Goal: Task Accomplishment & Management: Manage account settings

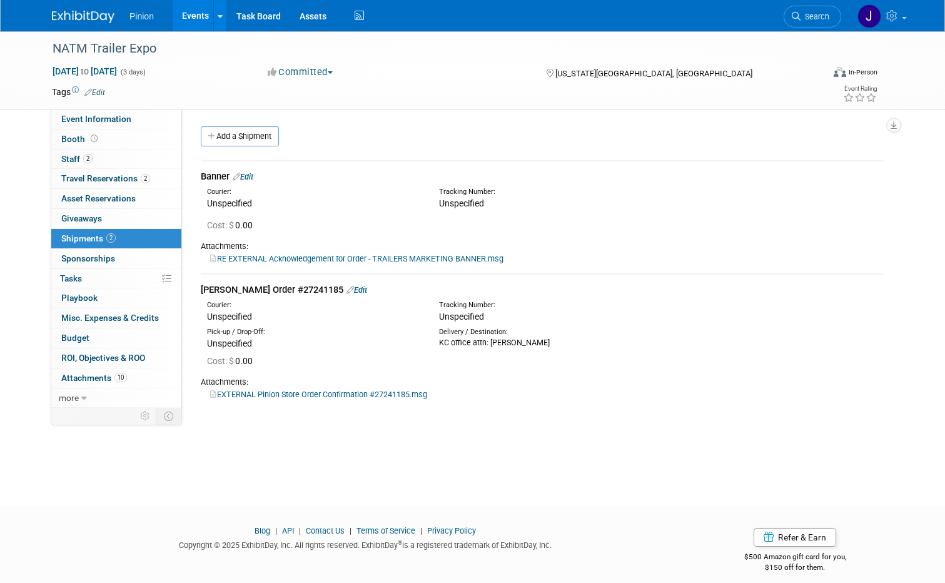
click at [76, 3] on div at bounding box center [91, 11] width 78 height 23
click at [76, 13] on img at bounding box center [83, 17] width 63 height 13
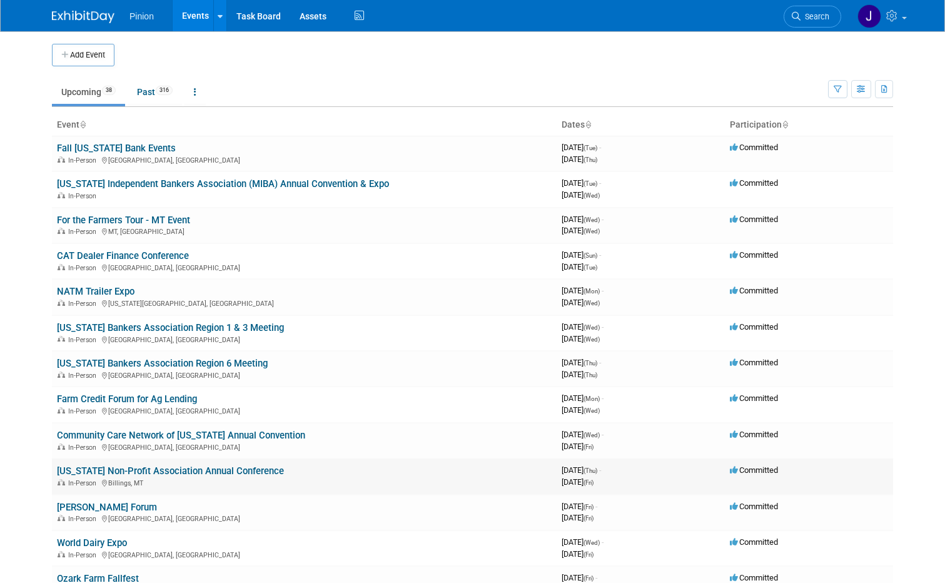
click at [198, 467] on link "[US_STATE] Non-Profit Association Annual Conference" at bounding box center [170, 471] width 227 height 11
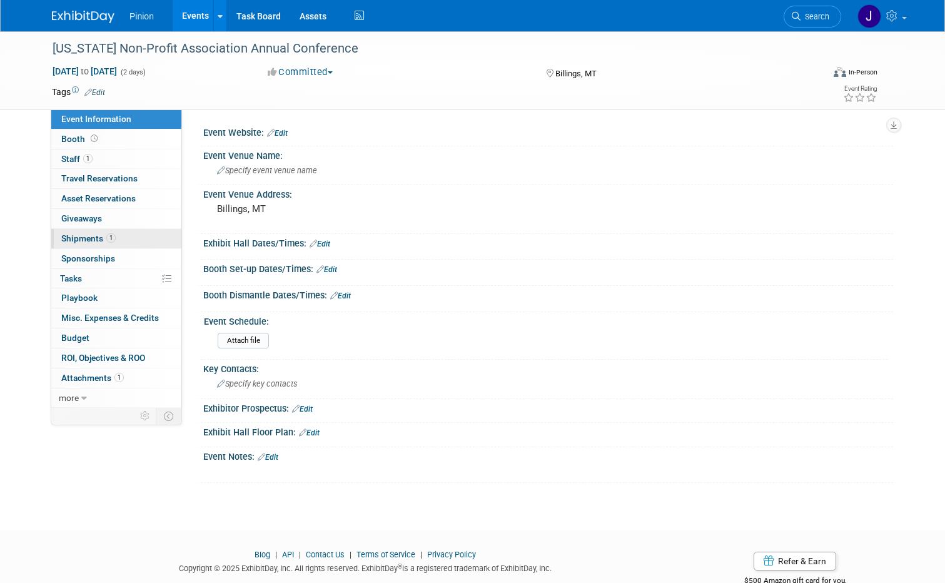
click at [94, 240] on span "Shipments 1" at bounding box center [88, 238] width 54 height 10
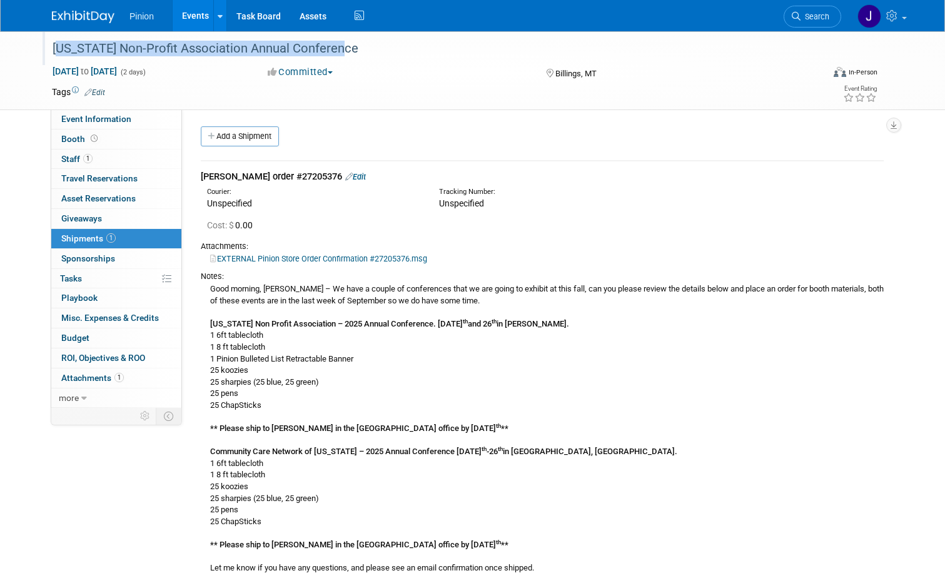
drag, startPoint x: 346, startPoint y: 48, endPoint x: 45, endPoint y: 39, distance: 301.1
click at [48, 39] on div "Montana Non-Profit Association Annual Conference" at bounding box center [428, 49] width 760 height 23
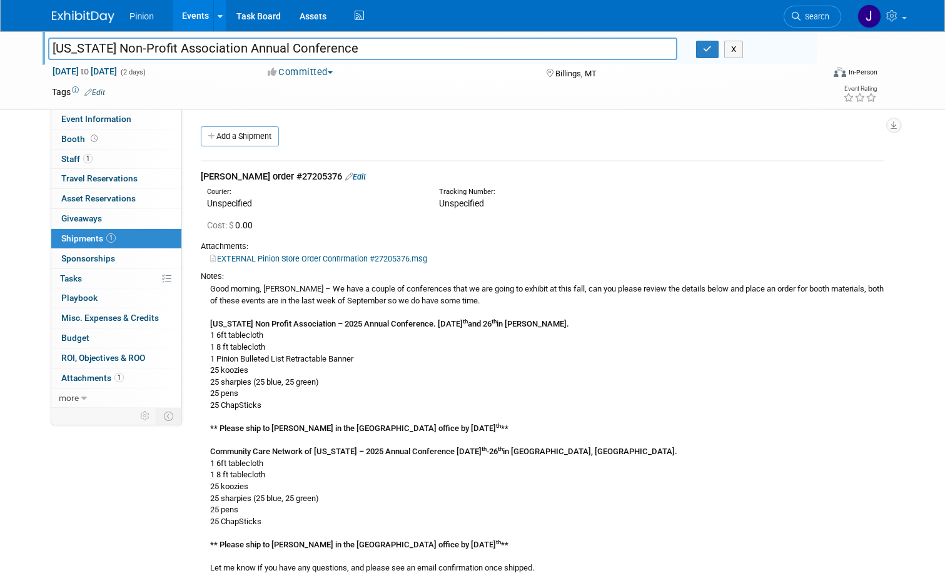
drag, startPoint x: 345, startPoint y: 49, endPoint x: 48, endPoint y: 49, distance: 297.2
click at [48, 49] on input "Montana Non-Profit Association Annual Conference" at bounding box center [362, 49] width 629 height 22
click at [710, 49] on icon "button" at bounding box center [707, 49] width 9 height 8
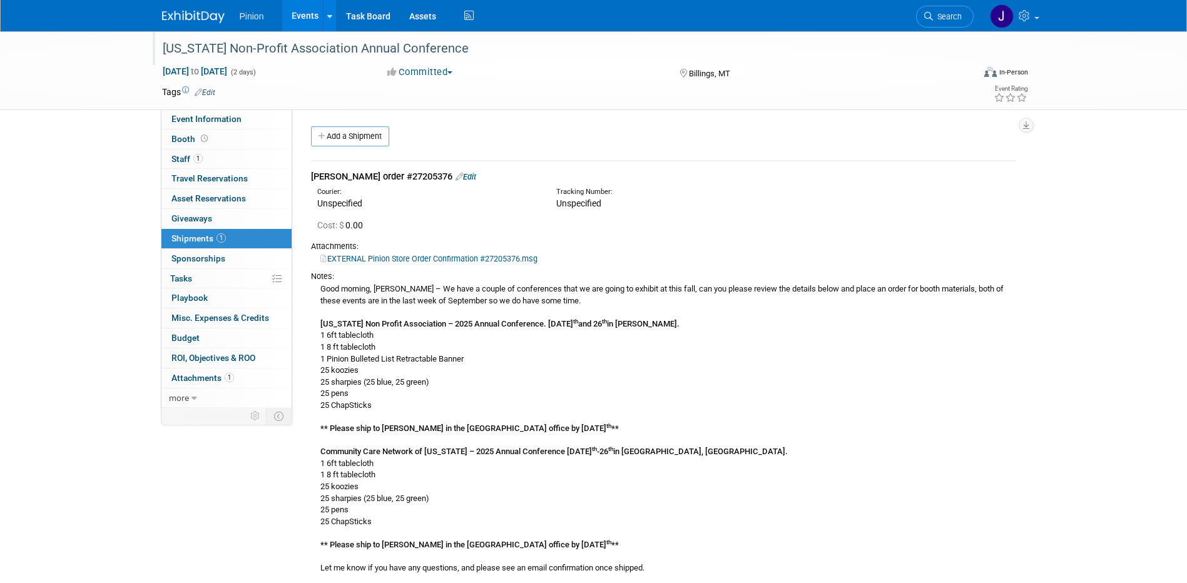
click at [190, 21] on img at bounding box center [193, 17] width 63 height 13
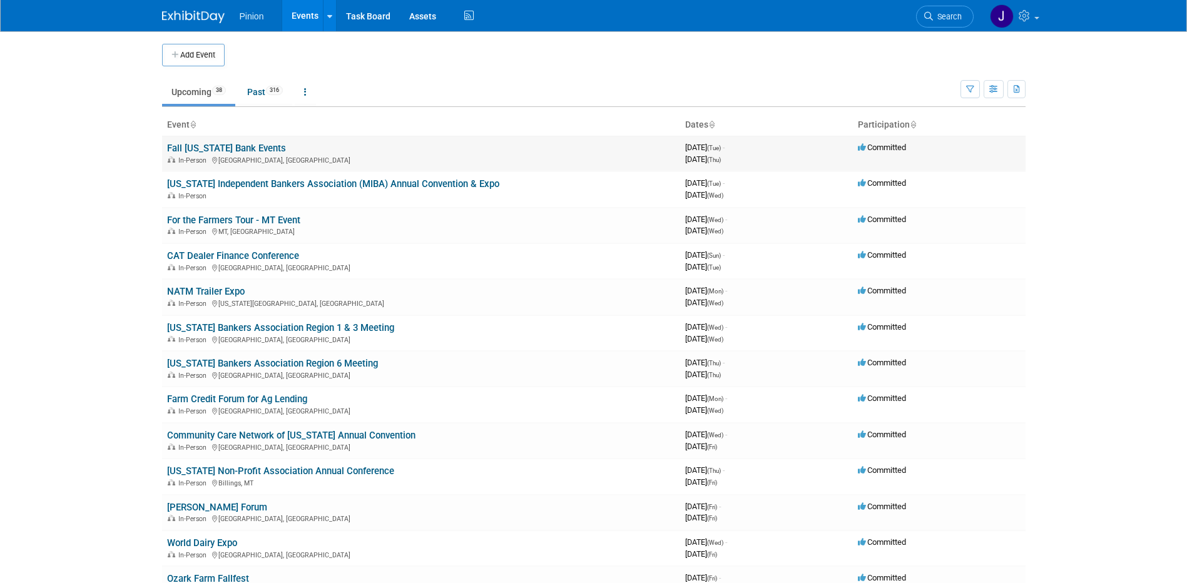
click at [187, 148] on link "Fall [US_STATE] Bank Events" at bounding box center [226, 148] width 119 height 11
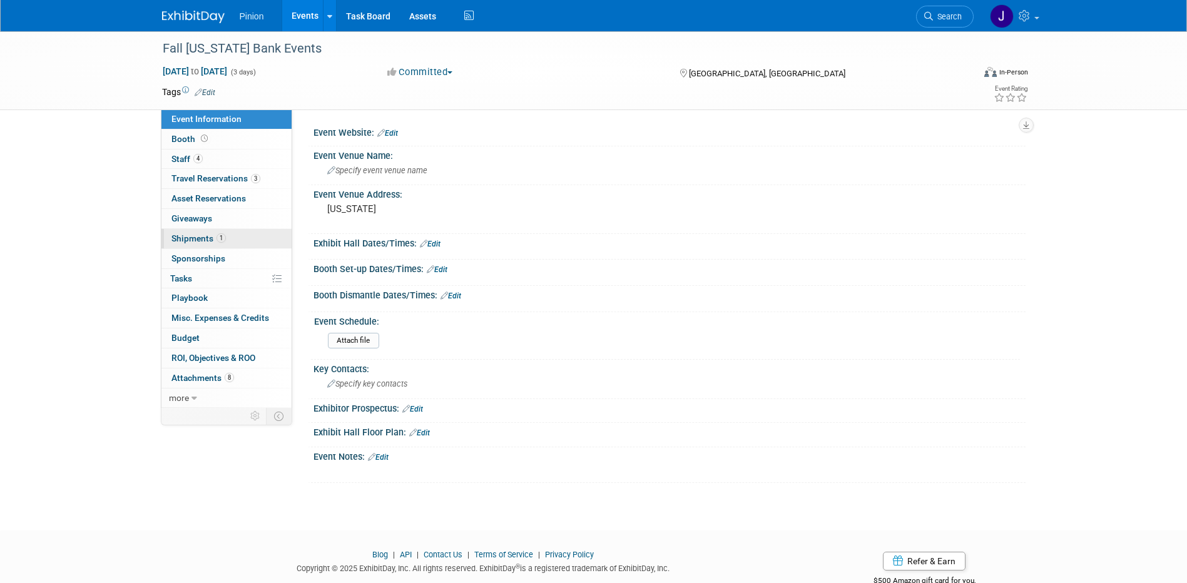
click at [208, 238] on span "Shipments 1" at bounding box center [198, 238] width 54 height 10
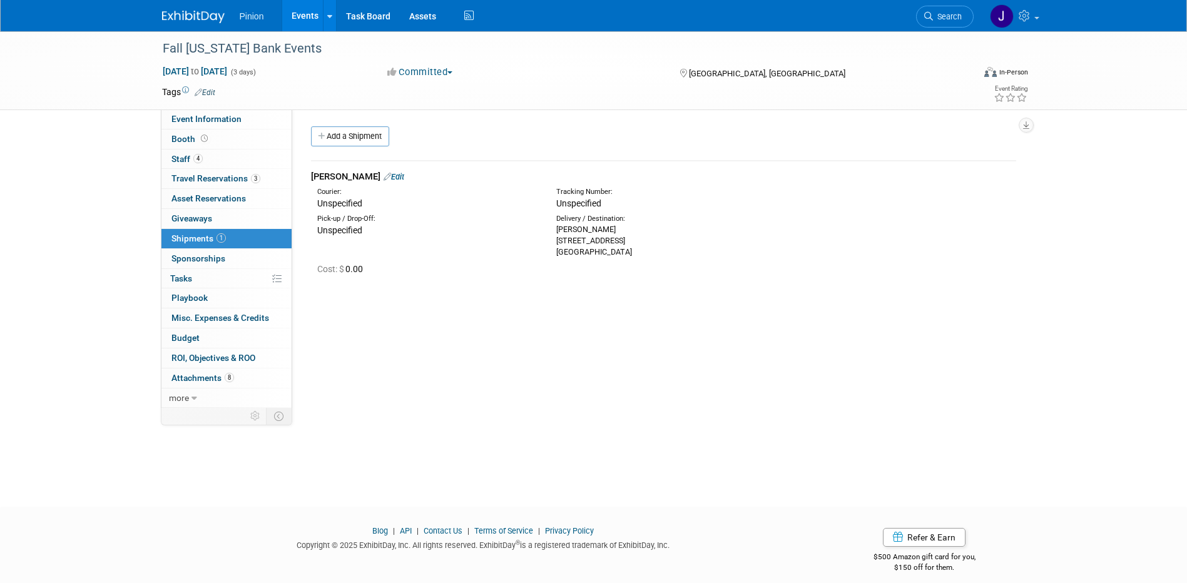
click at [384, 177] on link "Edit" at bounding box center [394, 176] width 21 height 9
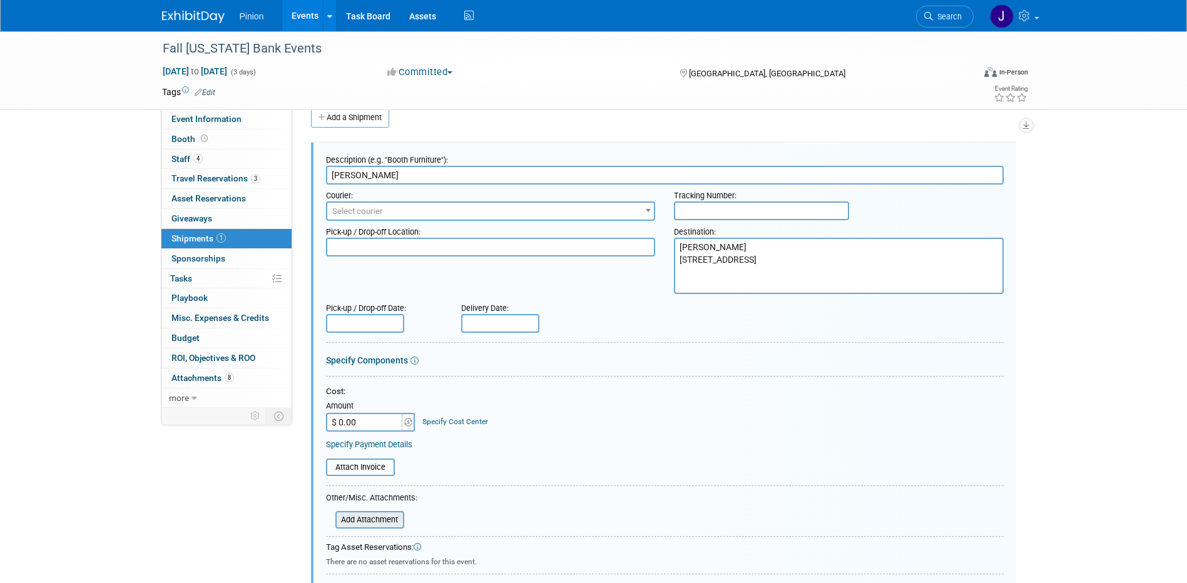
click at [375, 517] on input "file" at bounding box center [328, 519] width 149 height 15
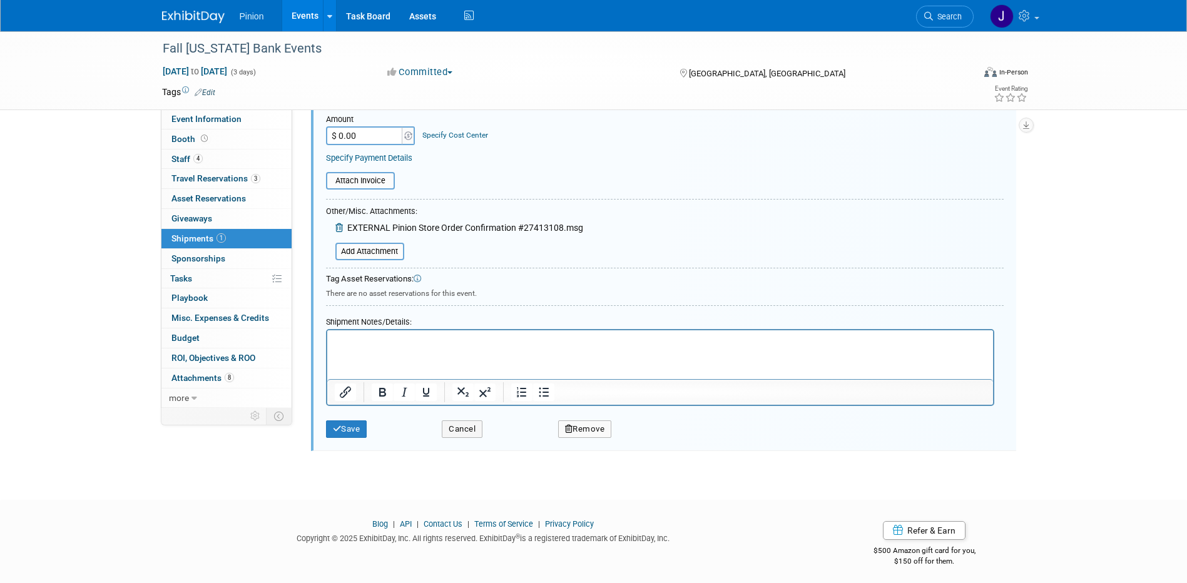
scroll to position [310, 0]
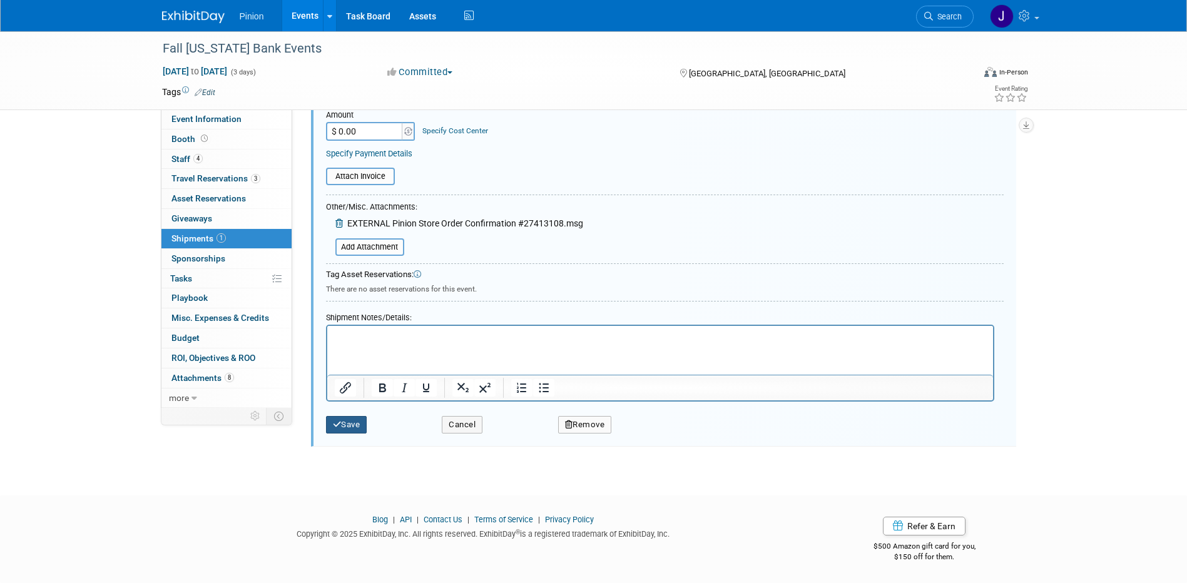
click at [350, 419] on button "Save" at bounding box center [346, 425] width 41 height 18
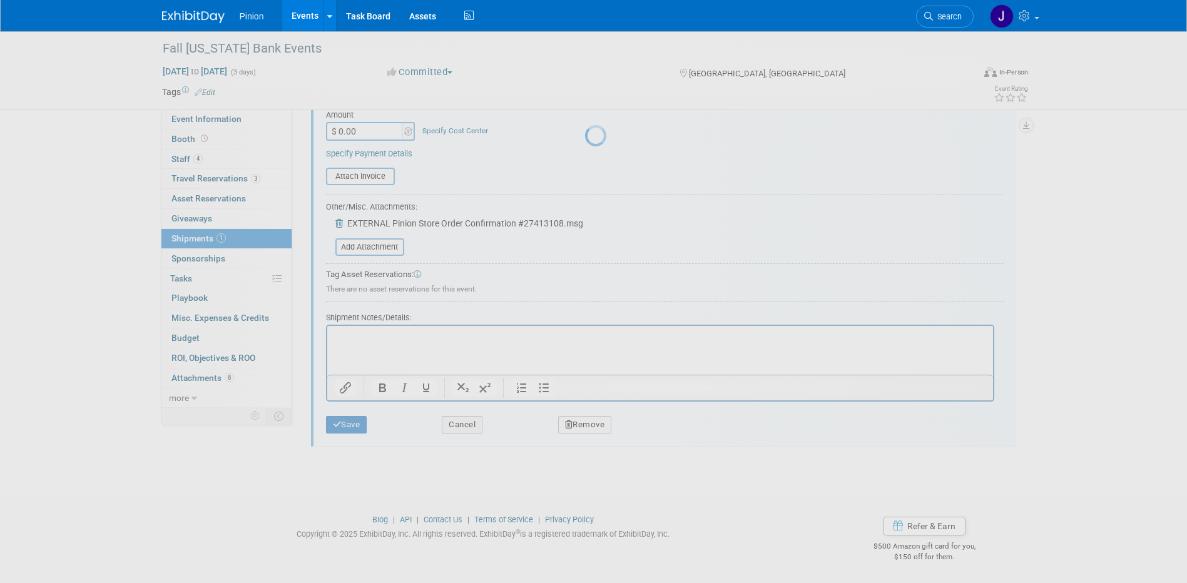
scroll to position [11, 0]
